Goal: Task Accomplishment & Management: Manage account settings

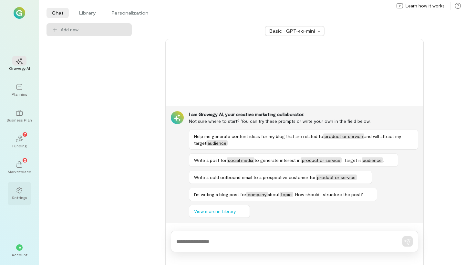
click at [24, 192] on div at bounding box center [19, 190] width 14 height 10
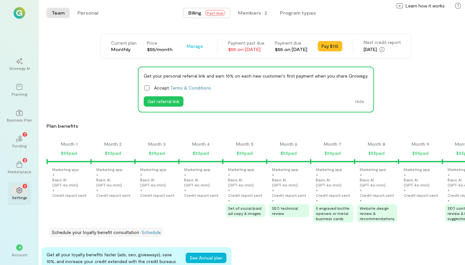
scroll to position [0, 722]
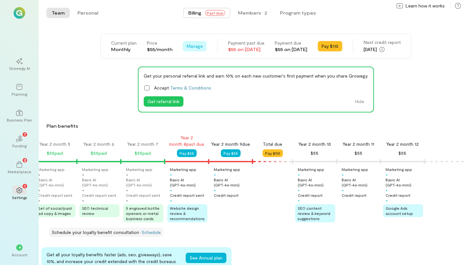
click at [187, 48] on span "Manage" at bounding box center [195, 46] width 16 height 6
click at [197, 74] on span "Cancel plan" at bounding box center [213, 73] width 33 height 6
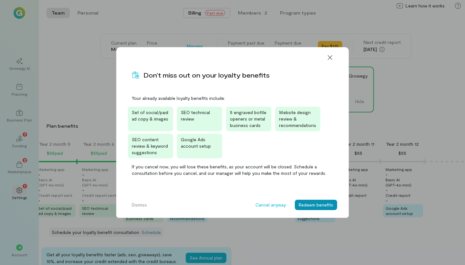
click at [305, 204] on button "Redeem benefits" at bounding box center [316, 205] width 42 height 10
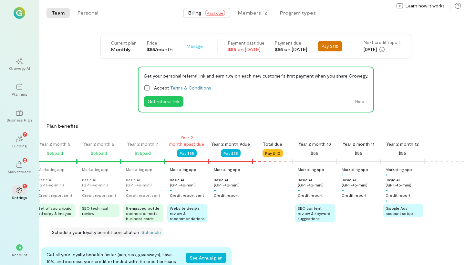
click at [331, 46] on button "Pay $110" at bounding box center [330, 46] width 25 height 10
click at [340, 43] on button "Pay $110" at bounding box center [330, 46] width 25 height 10
click at [342, 42] on button "Pay $110" at bounding box center [330, 46] width 25 height 10
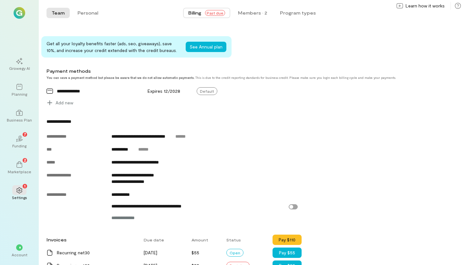
scroll to position [211, 0]
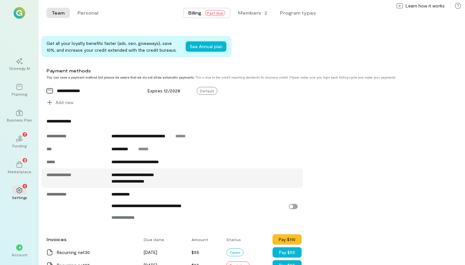
click at [126, 177] on span "**********" at bounding box center [132, 174] width 43 height 5
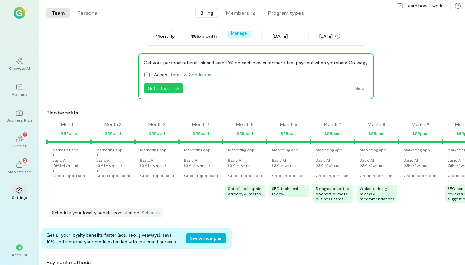
click at [237, 35] on span "Manage" at bounding box center [239, 33] width 16 height 6
click at [242, 55] on link "Cancel plan" at bounding box center [254, 59] width 50 height 13
